Goal: Transaction & Acquisition: Subscribe to service/newsletter

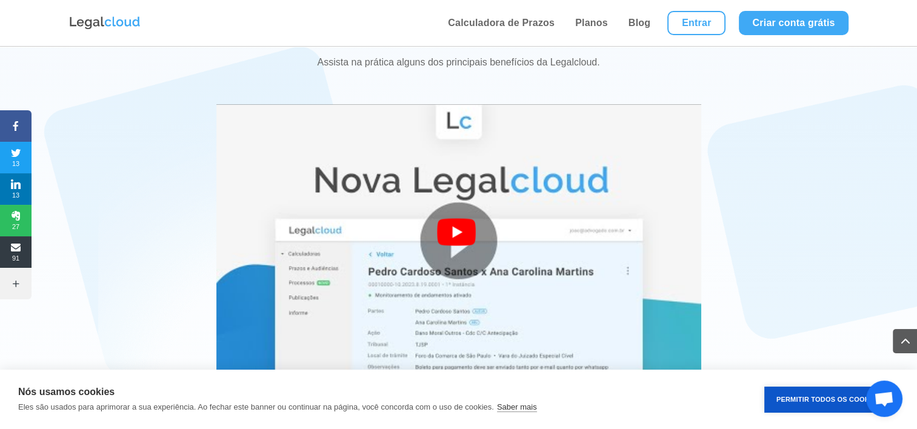
scroll to position [2191, 0]
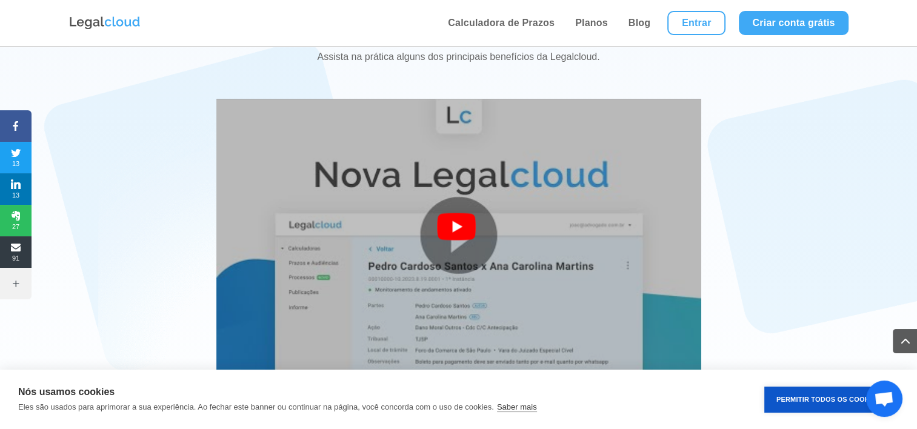
click at [481, 193] on img at bounding box center [458, 235] width 485 height 364
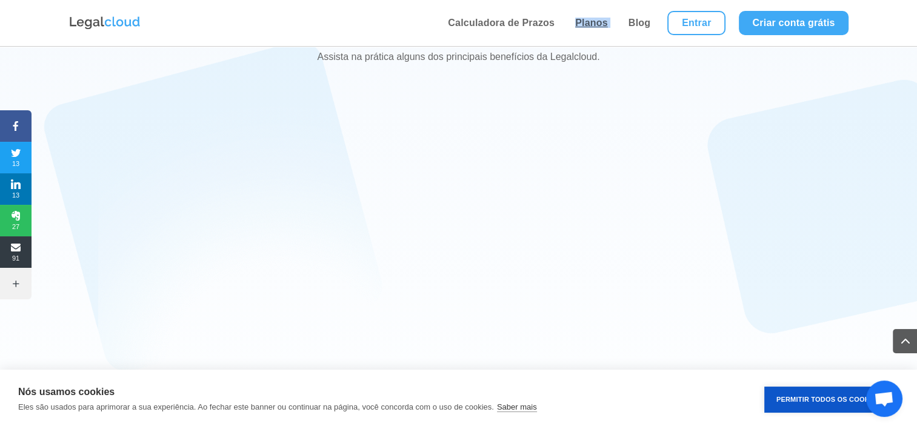
drag, startPoint x: 621, startPoint y: 33, endPoint x: 576, endPoint y: 24, distance: 45.8
click at [576, 24] on ul "Calculadora de Prazos Planos Blog Entrar Criar conta grátis" at bounding box center [646, 23] width 417 height 46
click at [576, 24] on link "Planos" at bounding box center [592, 23] width 40 height 46
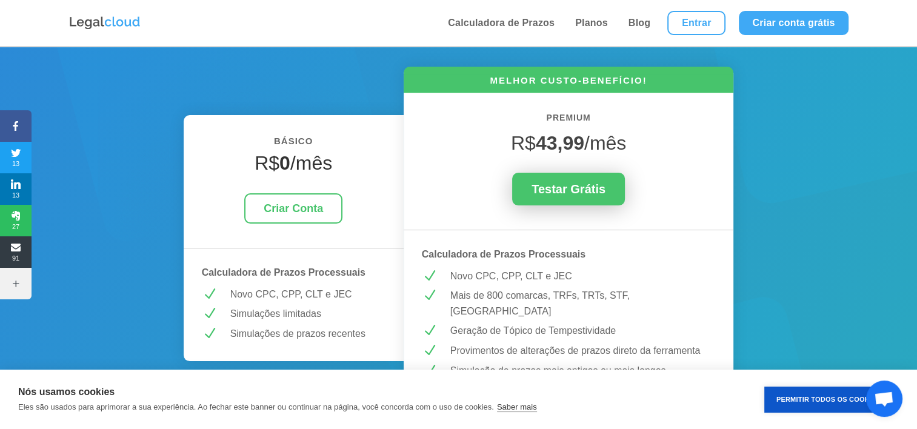
click at [582, 184] on link "Testar Grátis" at bounding box center [568, 189] width 113 height 33
